Goal: Obtain resource: Download file/media

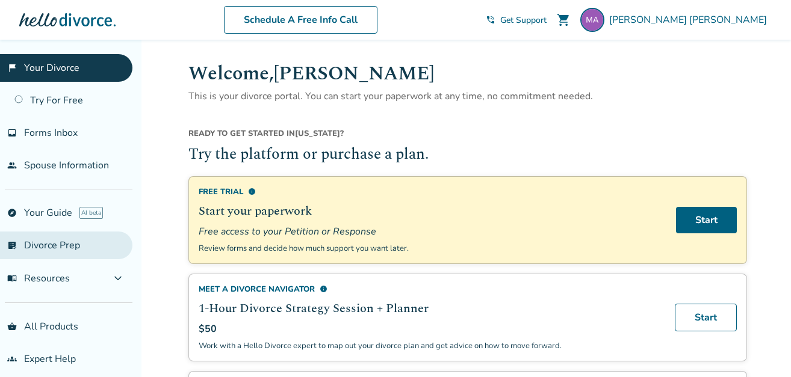
click at [67, 246] on link "list_alt_check Divorce Prep" at bounding box center [66, 246] width 132 height 28
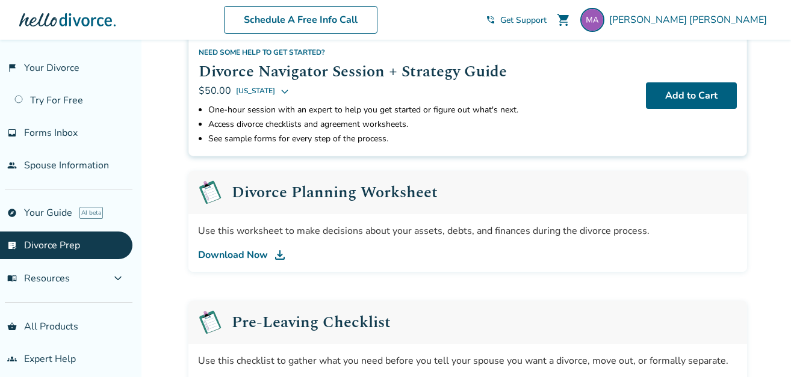
scroll to position [120, 0]
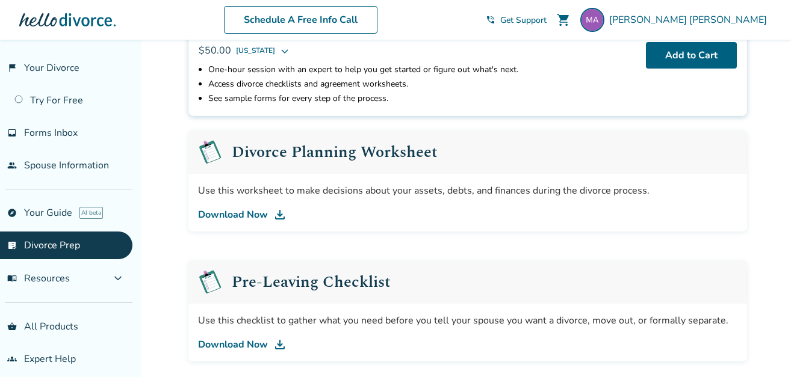
click at [249, 215] on link "Download Now" at bounding box center [467, 215] width 539 height 14
